Goal: Task Accomplishment & Management: Manage account settings

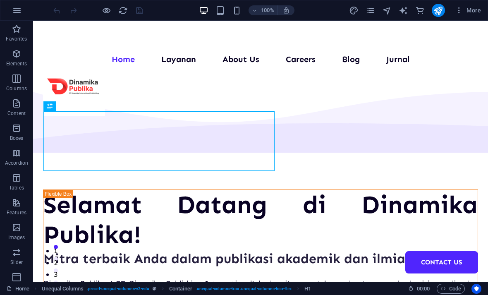
click at [471, 14] on span "More" at bounding box center [468, 10] width 26 height 8
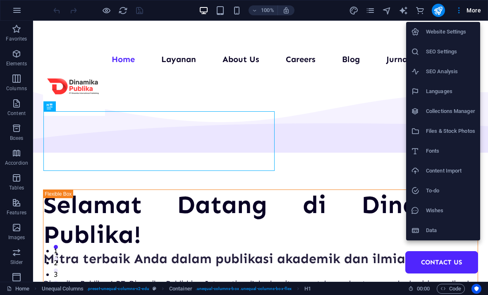
click at [463, 110] on h6 "Collections Manager" at bounding box center [450, 111] width 49 height 10
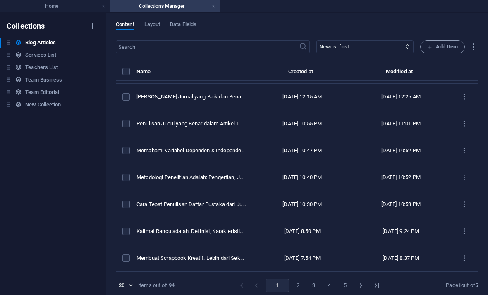
click at [144, 44] on input "text" at bounding box center [207, 46] width 183 height 13
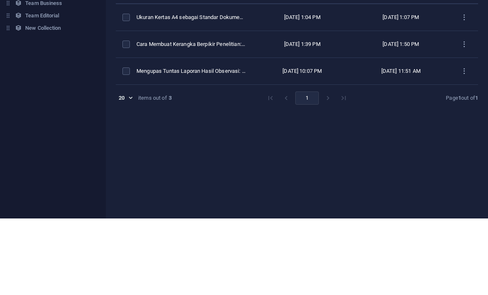
type input "ker"
click at [158, 107] on td "Cara Membuat Kerangka Berpikir Penelitian: Tips dan Langkah Lengkap" at bounding box center [194, 120] width 117 height 27
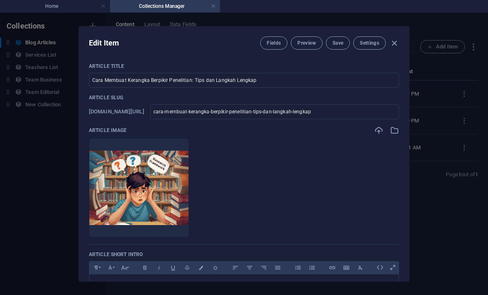
click at [396, 44] on icon "button" at bounding box center [394, 43] width 10 height 10
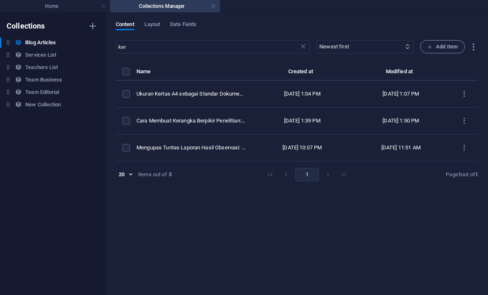
type input "[DATE]"
checkbox input "false"
type input "cara-membuat-kerangka-berpikir-penelitian-tips-dan-langkah-lengkap"
click at [259, 53] on input "ker" at bounding box center [207, 46] width 183 height 13
click at [299, 49] on icon at bounding box center [303, 47] width 8 height 8
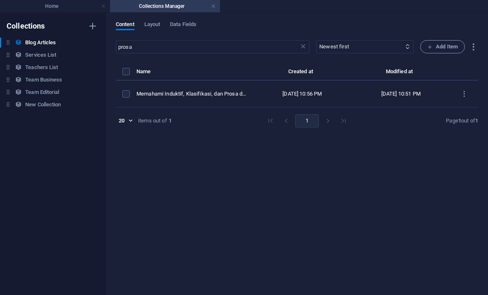
type input "prosa"
click at [304, 92] on div "[DATE] 10:56 PM" at bounding box center [302, 93] width 86 height 7
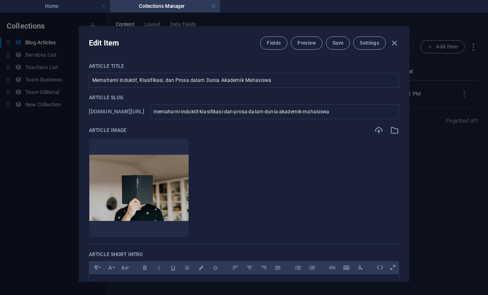
click at [398, 43] on icon "button" at bounding box center [394, 43] width 10 height 10
type input "[DATE]"
checkbox input "false"
type input "memahami-induktif-klasifikasi-dan-prosa-dalam-dunia-akademik-mahasiswa"
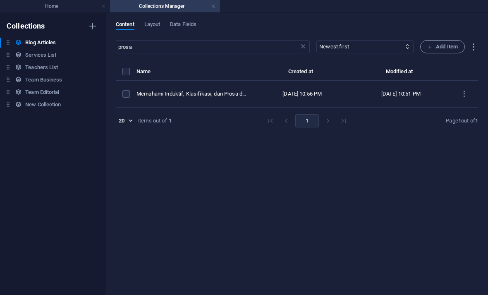
click at [293, 46] on input "prosa" at bounding box center [207, 46] width 183 height 13
click at [300, 43] on icon at bounding box center [303, 47] width 8 height 8
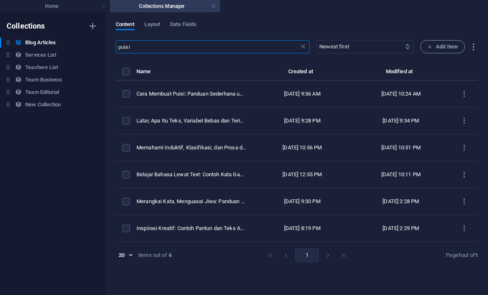
type input "puisi"
click at [397, 92] on div "[DATE] 10:24 AM" at bounding box center [401, 93] width 86 height 7
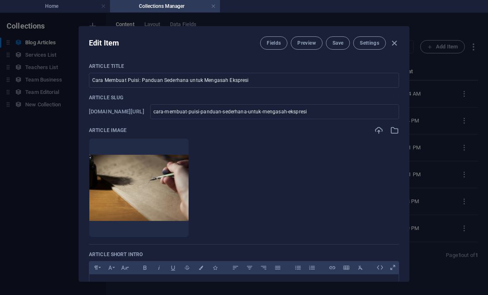
click at [452, 96] on div "Edit Item Fields Preview Save Settings Article Title Cara Membuat Puisi: Pandua…" at bounding box center [244, 154] width 488 height 282
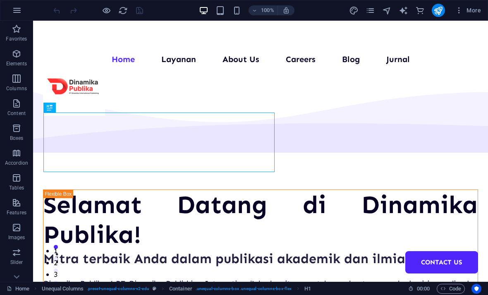
scroll to position [0, 0]
click at [472, 10] on span "More" at bounding box center [468, 10] width 26 height 8
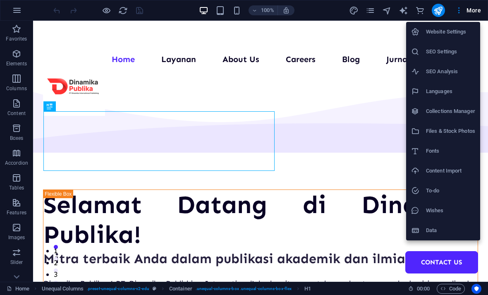
click at [456, 116] on h6 "Collections Manager" at bounding box center [450, 111] width 49 height 10
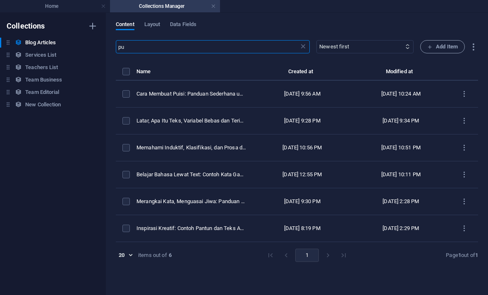
type input "p"
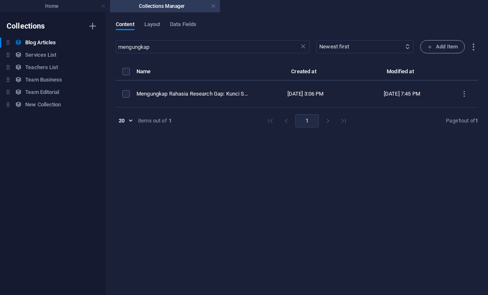
click at [360, 93] on div "[DATE] 7:45 PM" at bounding box center [401, 93] width 83 height 7
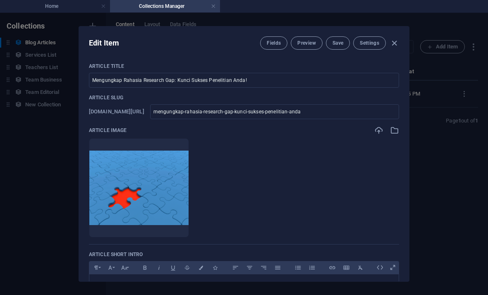
click at [394, 40] on icon "button" at bounding box center [394, 43] width 10 height 10
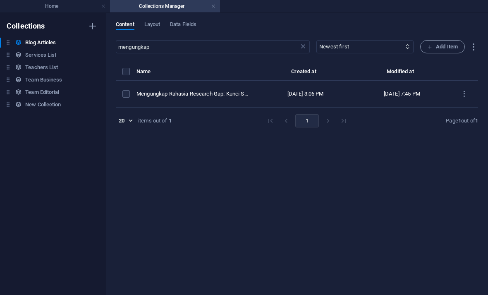
click at [251, 45] on input "mengungkap" at bounding box center [207, 46] width 183 height 13
type input "m"
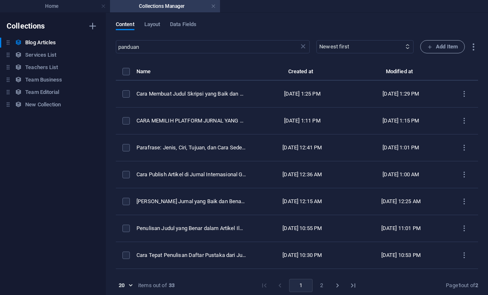
click at [198, 47] on input "panduan" at bounding box center [207, 46] width 183 height 13
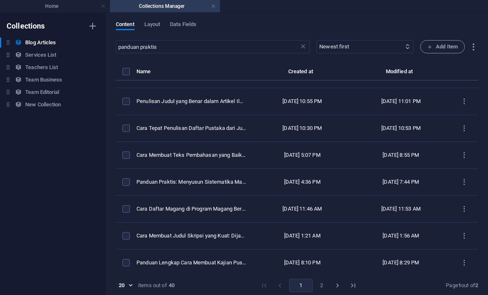
scroll to position [155, 0]
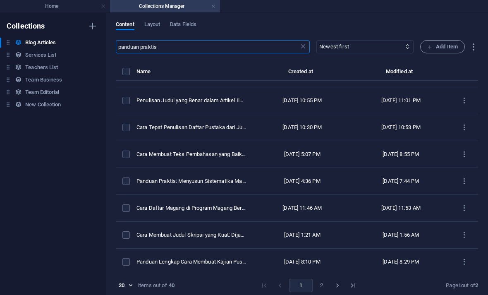
click at [380, 181] on div "[DATE] 7:44 PM" at bounding box center [401, 180] width 86 height 7
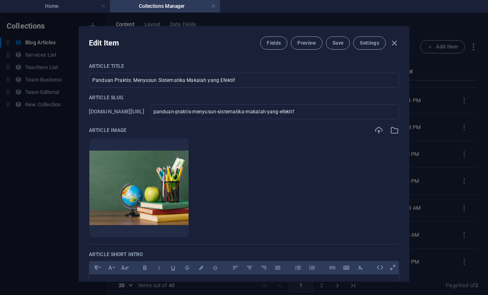
click at [396, 42] on icon "button" at bounding box center [394, 43] width 10 height 10
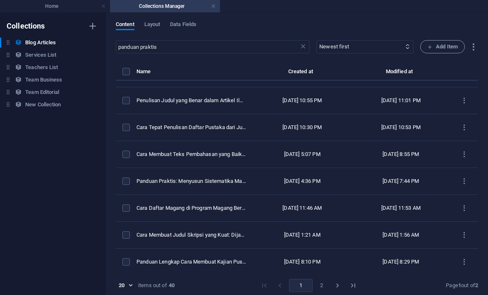
click at [205, 45] on input "panduan praktis" at bounding box center [207, 46] width 183 height 13
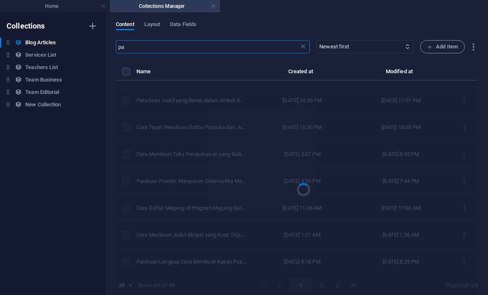
type input "p"
type input "a"
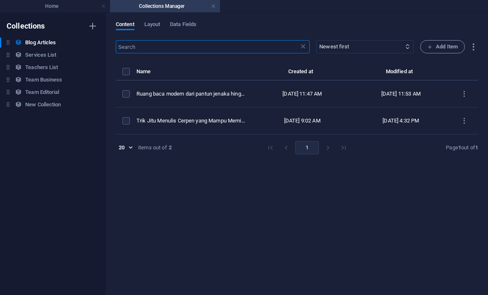
scroll to position [0, 0]
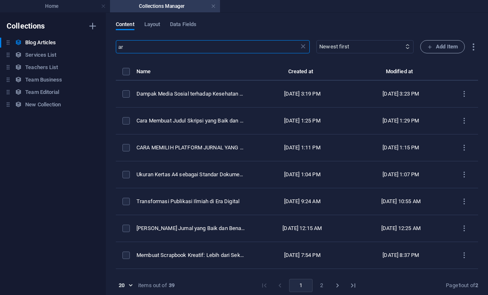
type input "a"
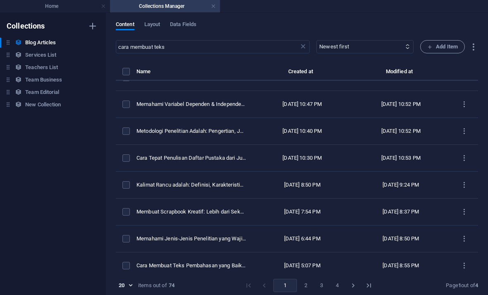
scroll to position [286, 0]
click at [244, 44] on input "cara membuat teks" at bounding box center [207, 46] width 183 height 13
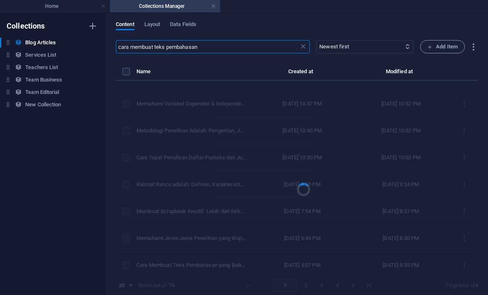
type input "cara membuat teks pembahasan"
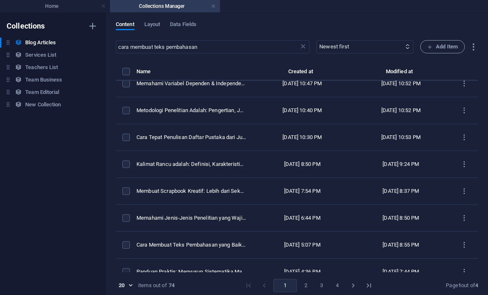
scroll to position [312, 0]
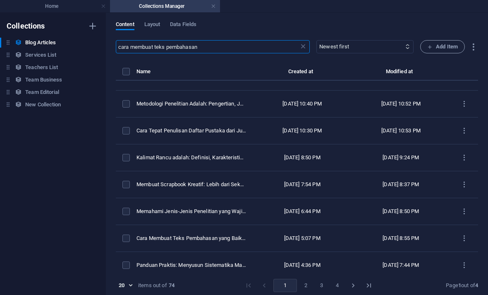
click at [374, 236] on div "[DATE] 8:55 PM" at bounding box center [401, 237] width 86 height 7
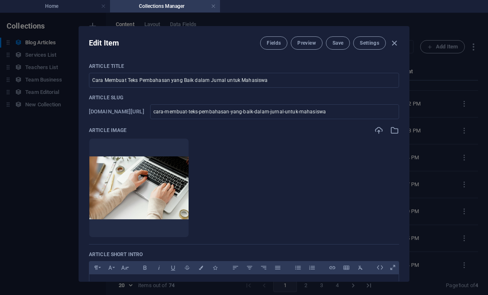
click at [361, 80] on input "Cara Membuat Teks Pembahasan yang Baik dalam Jurnal untuk Mahasiswa" at bounding box center [244, 80] width 310 height 15
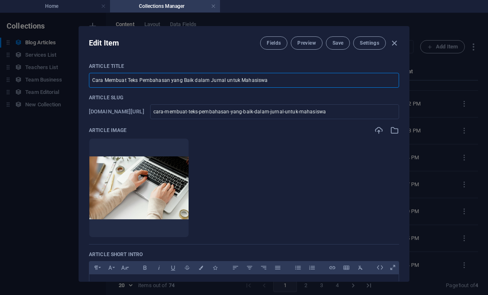
click at [397, 44] on icon "button" at bounding box center [394, 43] width 10 height 10
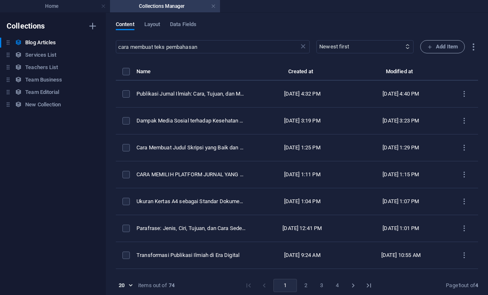
click at [299, 45] on icon at bounding box center [303, 47] width 8 height 8
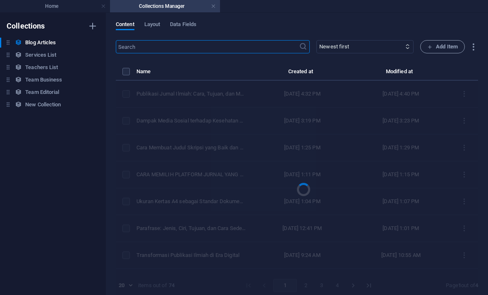
scroll to position [0, 0]
click at [266, 48] on input "text" at bounding box center [207, 46] width 183 height 13
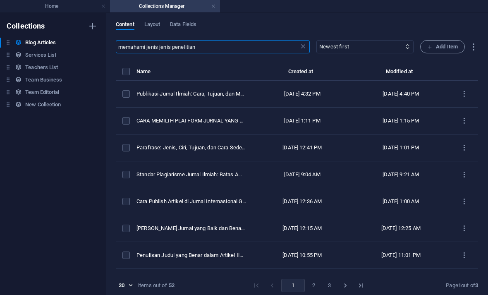
type input "memahami jenis jenis penelitian"
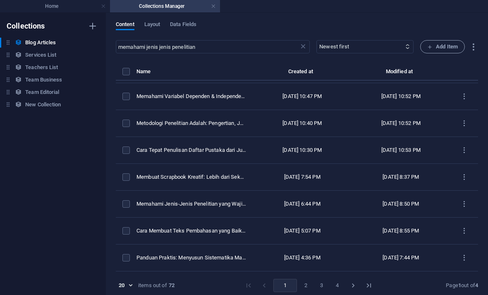
scroll to position [319, 0]
click at [328, 205] on div "[DATE] 6:44 PM" at bounding box center [302, 203] width 86 height 7
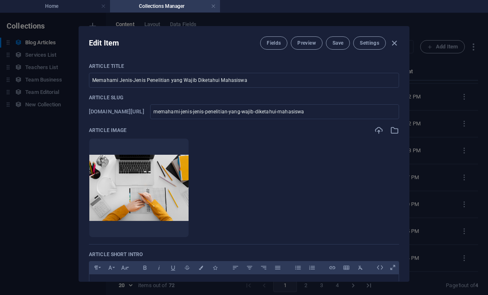
click at [396, 44] on icon "button" at bounding box center [394, 43] width 10 height 10
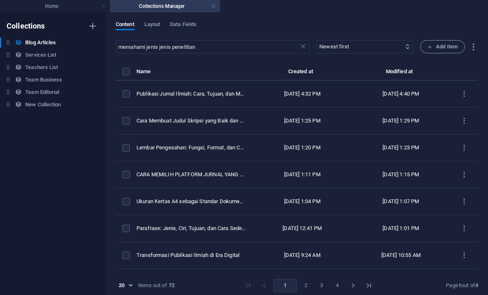
scroll to position [0, 0]
click at [57, 215] on div "Collections Blog Articles Blog Articles Services List Services List Teachers Li…" at bounding box center [53, 154] width 106 height 282
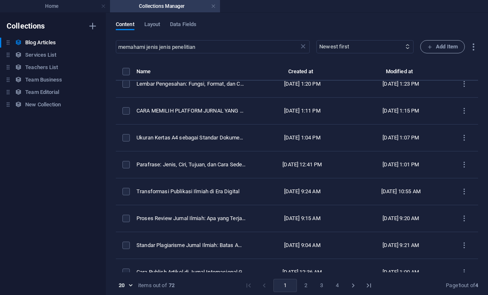
scroll to position [33, 0]
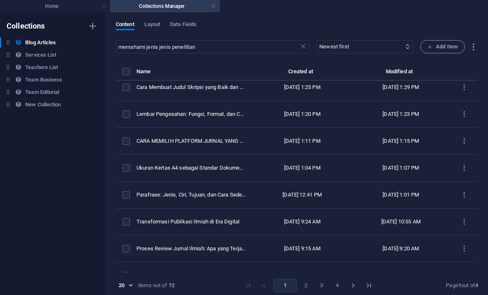
click at [300, 43] on icon at bounding box center [303, 47] width 8 height 8
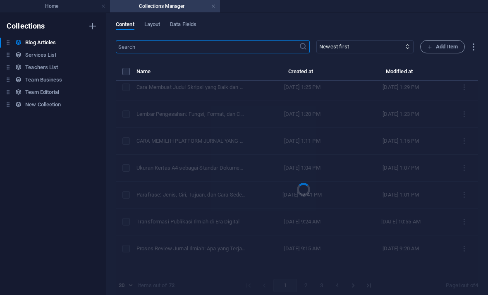
click at [257, 44] on input "text" at bounding box center [207, 46] width 183 height 13
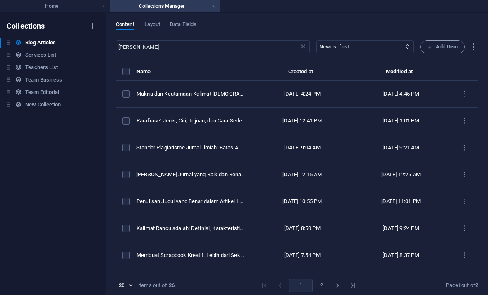
scroll to position [0, 0]
type input "[PERSON_NAME]"
click at [65, 179] on div "Collections Blog Articles Blog Articles Services List Services List Teachers Li…" at bounding box center [53, 154] width 106 height 282
click at [375, 225] on div "[DATE] 9:24 PM" at bounding box center [401, 227] width 86 height 7
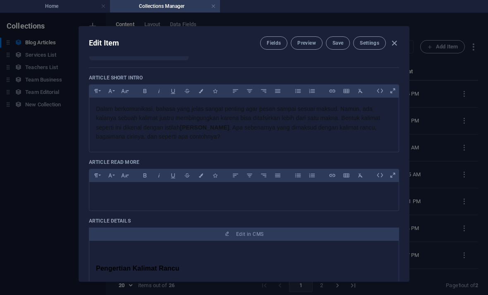
scroll to position [176, 0]
click at [392, 45] on icon "button" at bounding box center [394, 43] width 10 height 10
type input "[DATE]"
checkbox input "false"
type input "kalimat-rancu-adalah-definisi-karakteristik-dan-contoh"
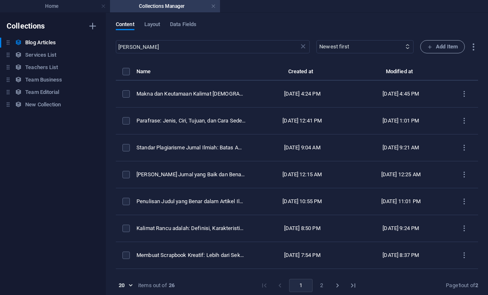
click at [205, 229] on div "Kalimat Rancu adalah: Definisi, Karakteristik, dan Contoh" at bounding box center [191, 227] width 110 height 7
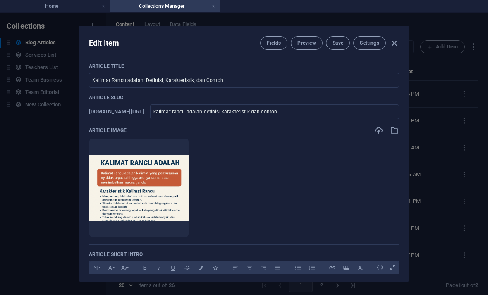
click at [396, 45] on icon "button" at bounding box center [394, 43] width 10 height 10
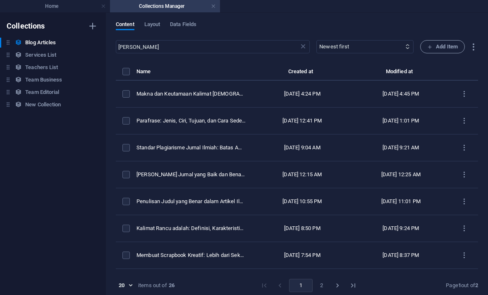
type input "[DATE]"
checkbox input "false"
type input "kalimat-rancu-adalah-definisi-karakteristik-dan-contoh"
click at [273, 40] on input "[PERSON_NAME]" at bounding box center [207, 46] width 183 height 13
click at [301, 45] on icon at bounding box center [303, 47] width 8 height 8
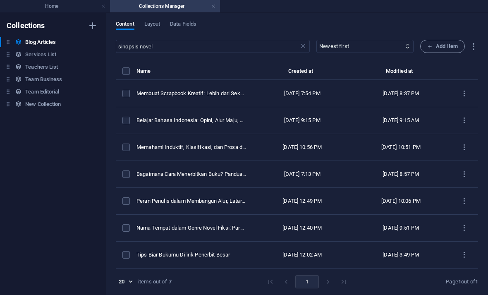
scroll to position [0, 0]
type input "sinopsis novel"
click at [228, 225] on td "Nama Tempat dalam Genre Novel Fiksi: Parafrase Kreatif dan Apa Itu Autor" at bounding box center [194, 227] width 117 height 27
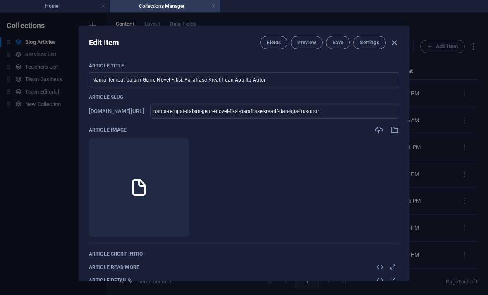
scroll to position [0, 0]
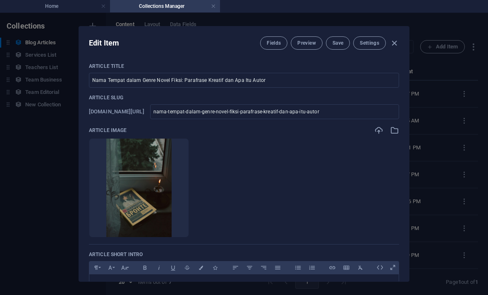
click at [467, 137] on div "Edit Item Fields Preview Save Settings Article Title Nama Tempat dalam Genre No…" at bounding box center [244, 154] width 488 height 282
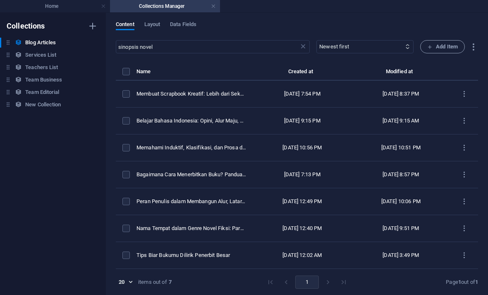
type input "[DATE]"
checkbox input "false"
type input "nama-tempat-dalam-genre-novel-fiksi-parafrase-kreatif-dan-apa-itu-autor"
